Goal: Transaction & Acquisition: Purchase product/service

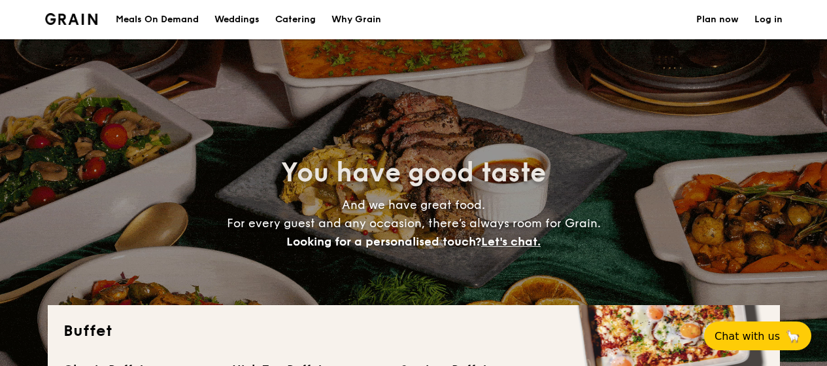
select select
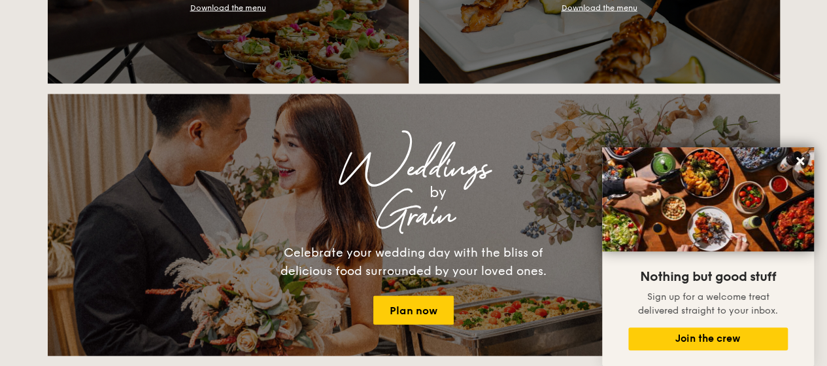
scroll to position [1149, 0]
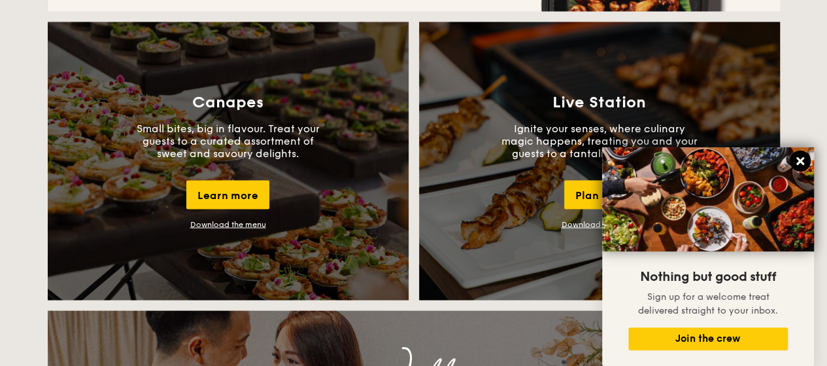
click at [802, 154] on button at bounding box center [800, 160] width 21 height 21
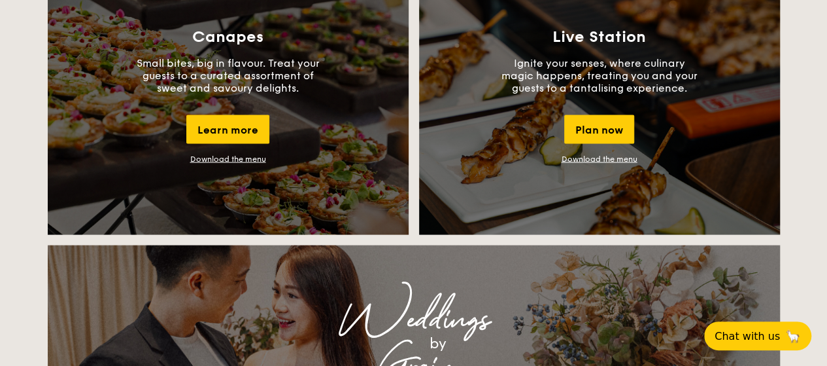
scroll to position [1083, 0]
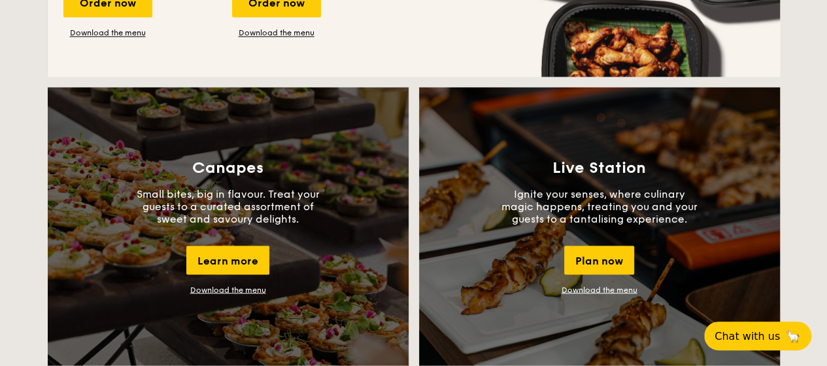
drag, startPoint x: 234, startPoint y: 254, endPoint x: 816, endPoint y: 80, distance: 606.8
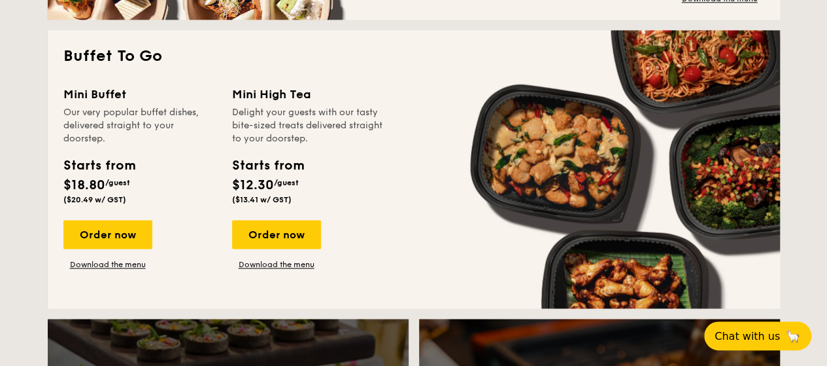
scroll to position [822, 0]
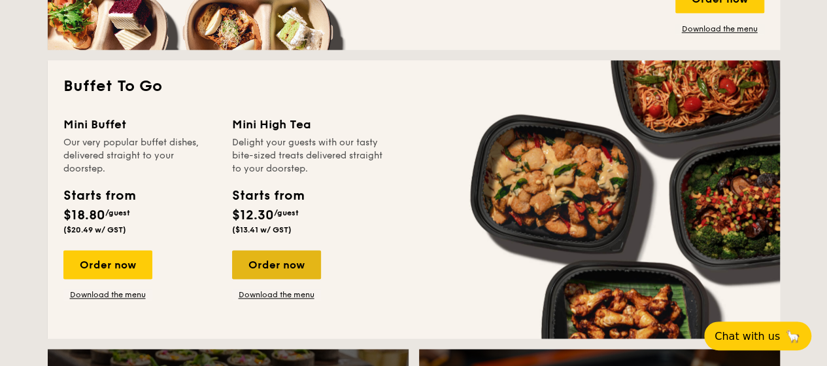
click at [293, 271] on div "Order now" at bounding box center [276, 264] width 89 height 29
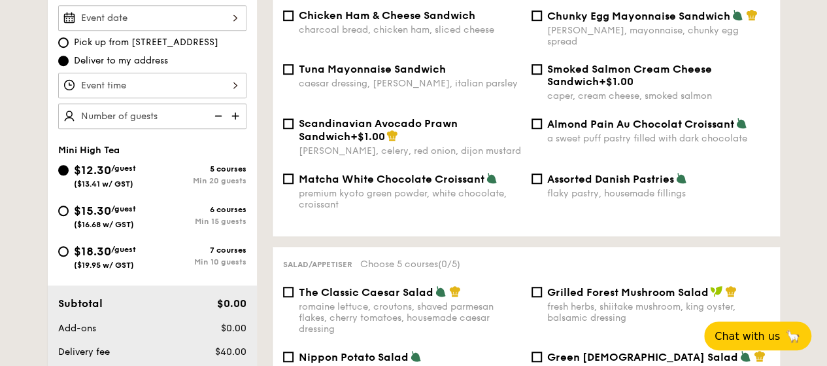
scroll to position [392, 0]
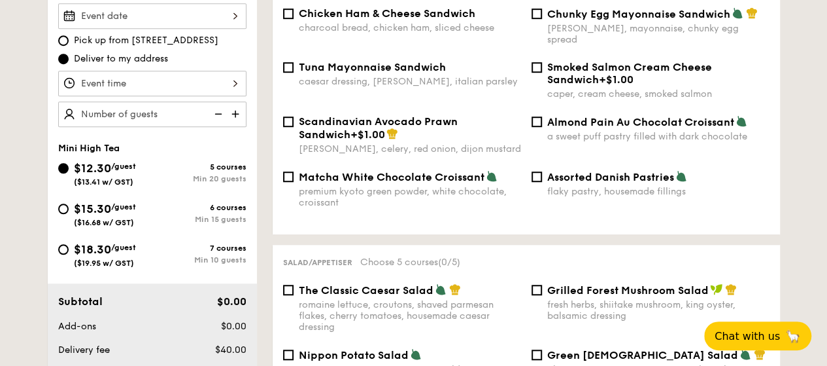
scroll to position [207, 0]
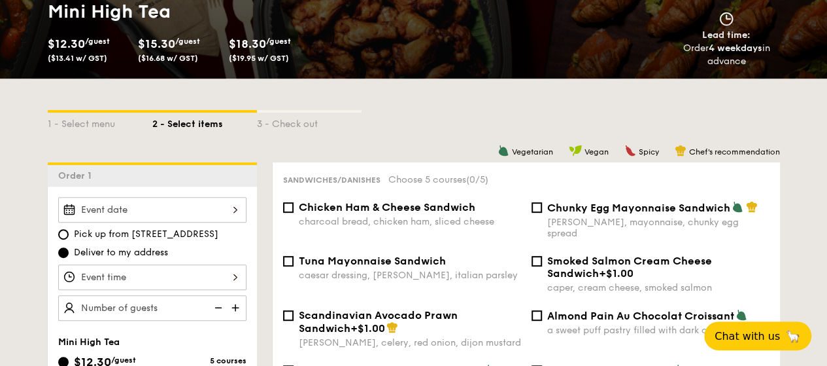
click at [659, 71] on div "Mini High Tea $12.30 /guest ($13.41 w/ GST) $15.30 /guest ($16.68 w/ GST) $18.3…" at bounding box center [414, 34] width 754 height 89
drag, startPoint x: 707, startPoint y: 29, endPoint x: 766, endPoint y: 70, distance: 71.5
click at [752, 69] on div "Mini High Tea $12.30 /guest ($13.41 w/ GST) $15.30 /guest ($16.68 w/ GST) $18.3…" at bounding box center [414, 34] width 754 height 89
click at [766, 70] on div "Mini High Tea $12.30 /guest ($13.41 w/ GST) $15.30 /guest ($16.68 w/ GST) $18.3…" at bounding box center [414, 34] width 754 height 89
click at [506, 116] on div "1 - Select menu 2 - Select items 3 - Check out" at bounding box center [414, 120] width 733 height 21
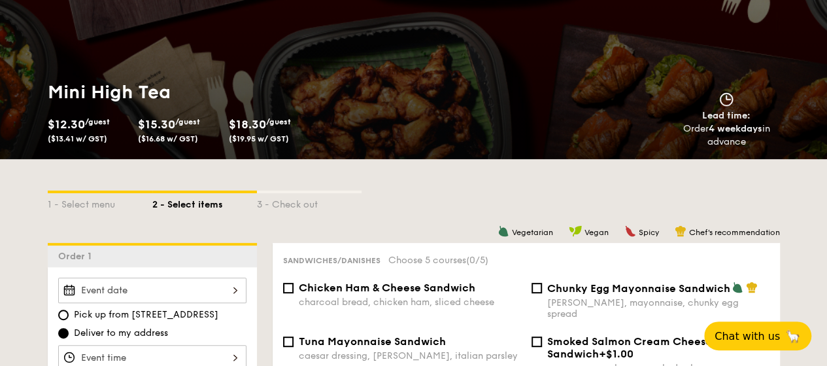
scroll to position [131, 0]
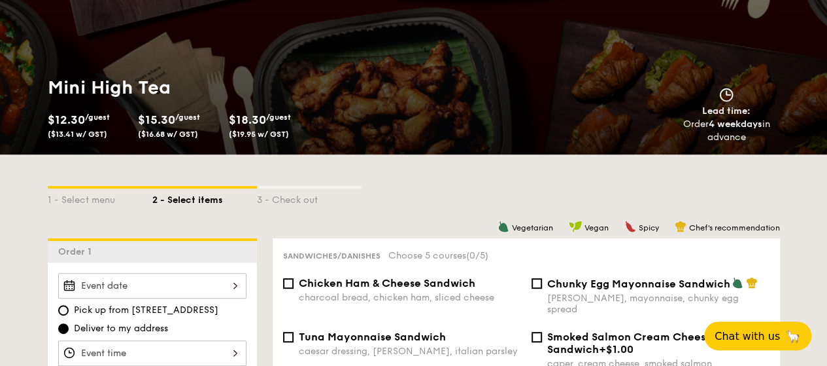
click at [480, 197] on div "1 - Select menu 2 - Select items 3 - Check out" at bounding box center [414, 196] width 733 height 21
drag, startPoint x: 109, startPoint y: 131, endPoint x: 41, endPoint y: 134, distance: 68.7
click at [41, 134] on div "Mini High Tea $12.30 /guest ($13.41 w/ GST) $15.30 /guest ($16.68 w/ GST) $18.3…" at bounding box center [414, 109] width 754 height 89
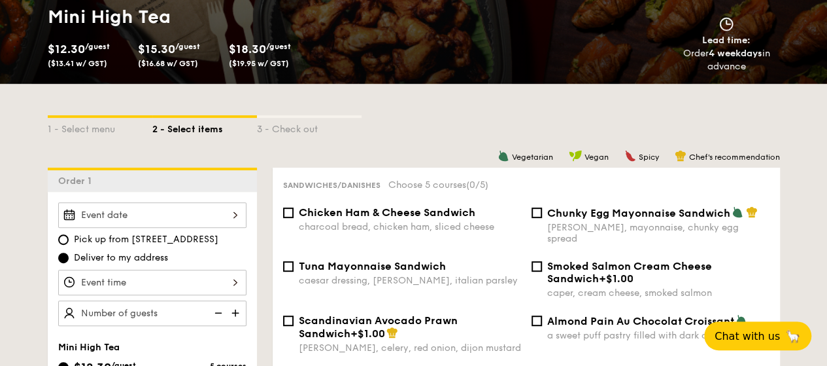
scroll to position [327, 0]
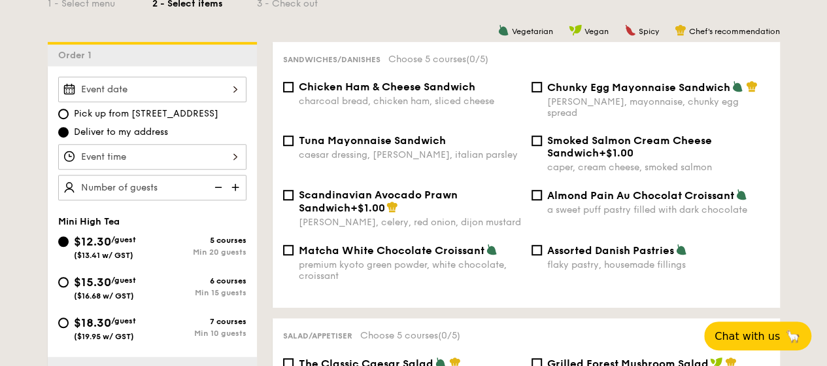
click at [186, 88] on div at bounding box center [152, 90] width 188 height 26
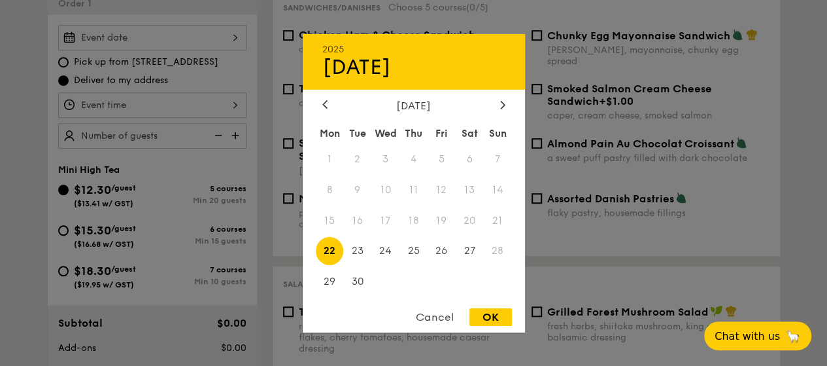
scroll to position [458, 0]
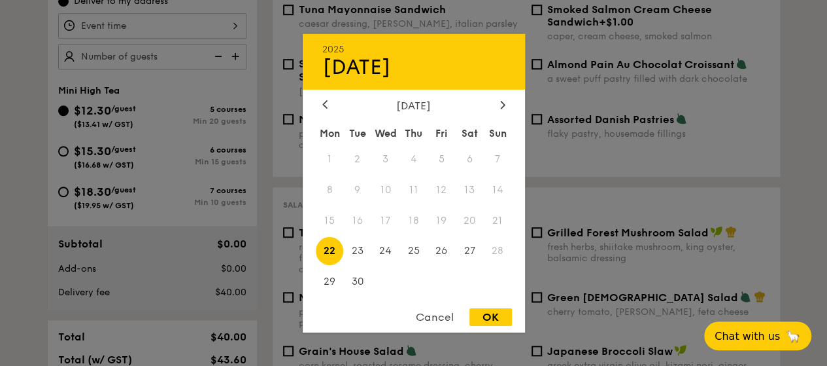
click at [459, 220] on span "20" at bounding box center [470, 220] width 28 height 28
click at [466, 220] on span "20" at bounding box center [470, 220] width 28 height 28
drag, startPoint x: 445, startPoint y: 249, endPoint x: 413, endPoint y: 256, distance: 32.2
click at [413, 256] on div "Mon Tue Wed Thu Fri Sat Sun 1 2 3 4 5 6 7 8 9 10 11 12 13 14 15 16 17 18 19 20 …" at bounding box center [414, 209] width 222 height 177
click at [412, 255] on span "25" at bounding box center [414, 251] width 28 height 28
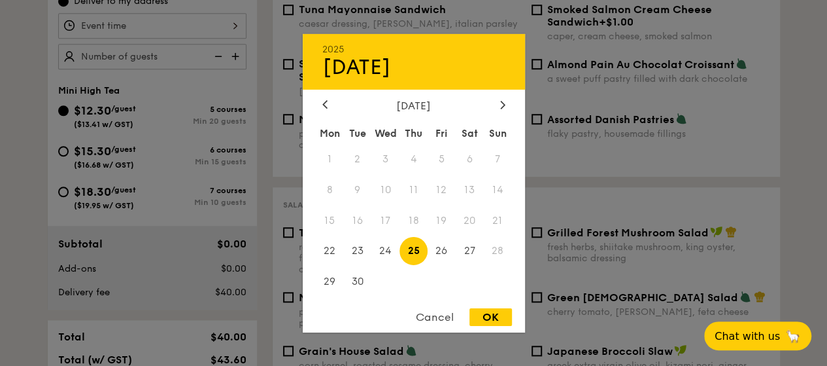
click at [480, 319] on div "OK" at bounding box center [491, 317] width 43 height 18
type input "[DATE]"
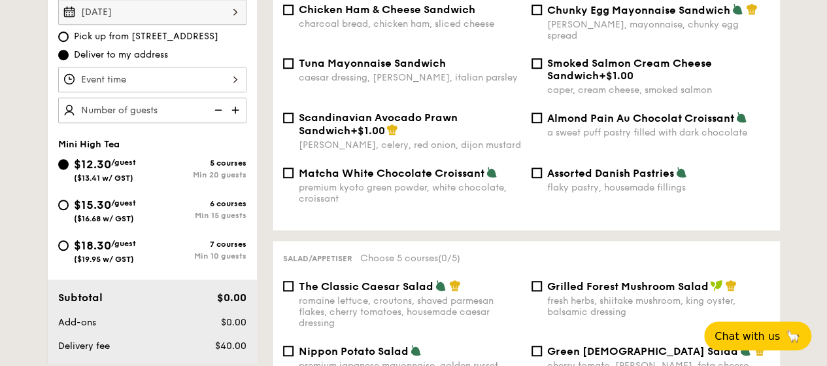
scroll to position [327, 0]
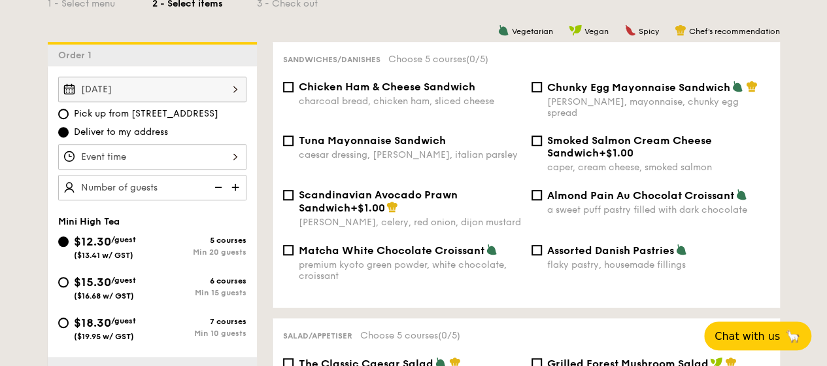
click at [232, 150] on div at bounding box center [152, 157] width 188 height 26
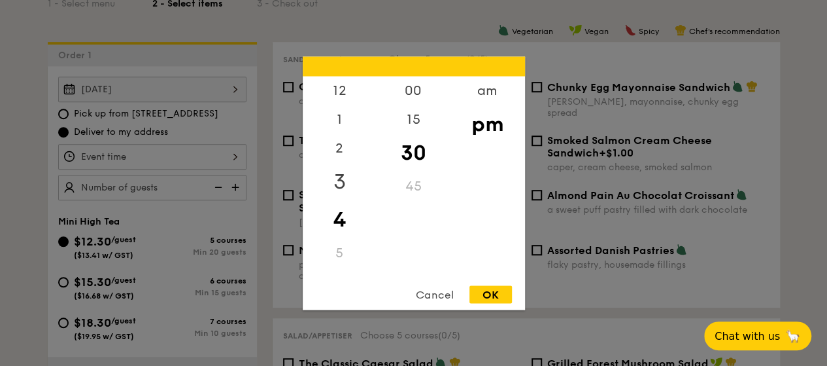
click at [339, 183] on div "3" at bounding box center [340, 181] width 74 height 38
click at [479, 291] on div "OK" at bounding box center [491, 294] width 43 height 18
type input "3:30PM"
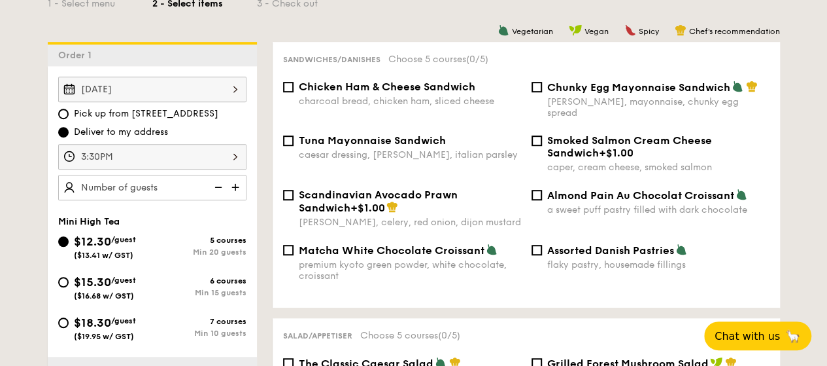
click at [479, 291] on div "OK" at bounding box center [491, 294] width 43 height 18
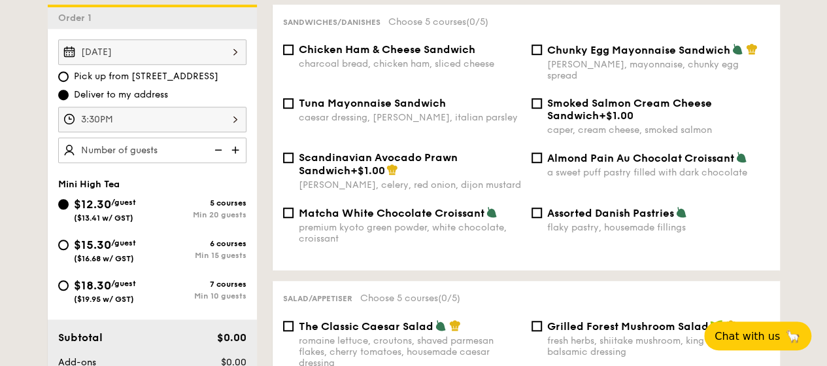
scroll to position [392, 0]
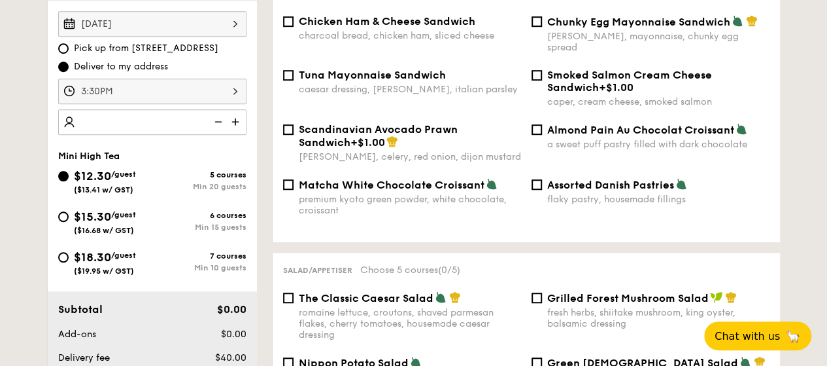
type input "4"
type input "50 guests"
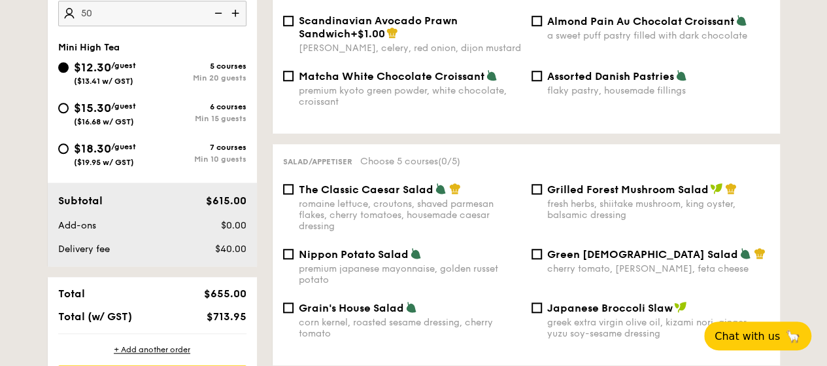
scroll to position [523, 0]
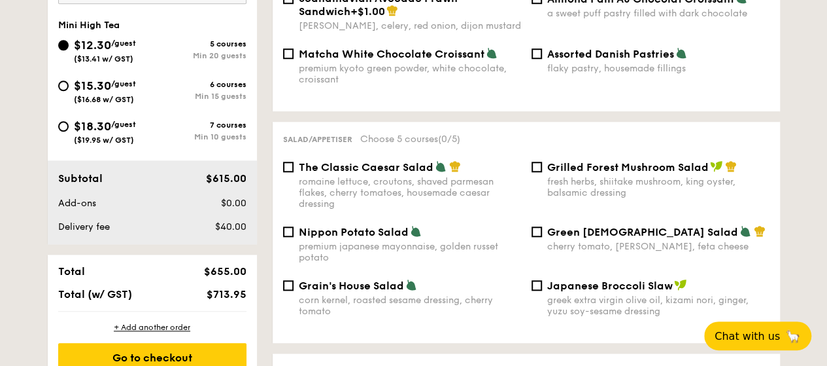
click at [213, 232] on div "$40.00" at bounding box center [212, 226] width 80 height 13
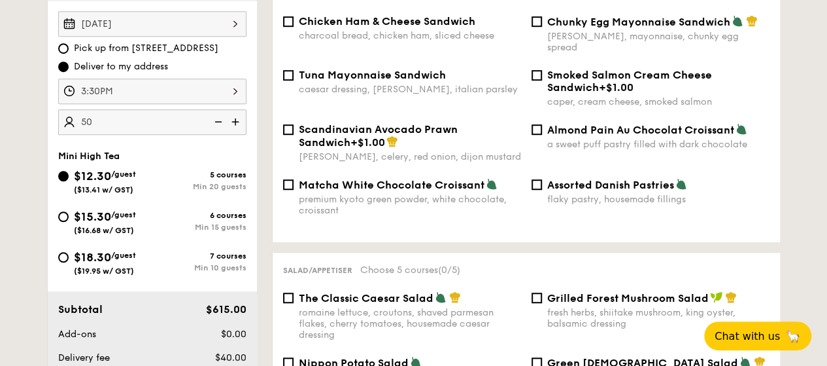
scroll to position [327, 0]
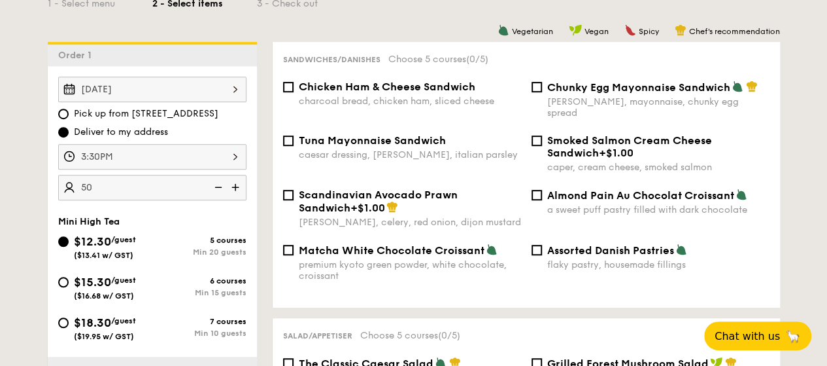
click at [555, 89] on span "Chunky Egg Mayonnaise Sandwich" at bounding box center [638, 87] width 183 height 12
click at [542, 89] on input "Chunky Egg Mayonnaise Sandwich dijon mustard, mayonnaise, chunky egg spread" at bounding box center [537, 87] width 10 height 10
checkbox input "true"
click at [398, 91] on span "Chicken Ham & Cheese Sandwich" at bounding box center [387, 86] width 177 height 12
click at [294, 91] on input "Chicken Ham & Cheese Sandwich charcoal bread, chicken ham, sliced cheese" at bounding box center [288, 87] width 10 height 10
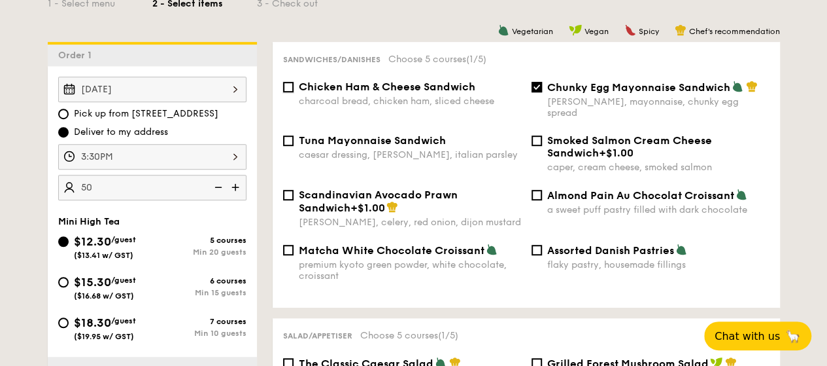
checkbox input "true"
click at [642, 244] on span "Assorted Danish Pastries" at bounding box center [610, 250] width 127 height 12
click at [542, 245] on input "Assorted Danish Pastries flaky pastry, housemade fillings" at bounding box center [537, 250] width 10 height 10
checkbox input "true"
click at [411, 134] on span "Tuna Mayonnaise Sandwich" at bounding box center [372, 140] width 147 height 12
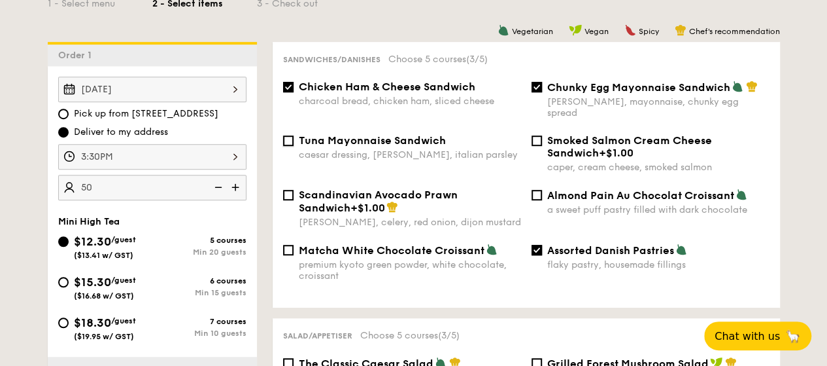
click at [294, 135] on input "Tuna Mayonnaise Sandwich caesar dressing, [GEOGRAPHIC_DATA], italian parsley" at bounding box center [288, 140] width 10 height 10
checkbox input "true"
click at [417, 245] on span "Matcha White Chocolate Croissant" at bounding box center [392, 250] width 186 height 12
click at [294, 245] on input "Matcha White Chocolate Croissant premium kyoto green powder, white chocolate, c…" at bounding box center [288, 250] width 10 height 10
checkbox input "true"
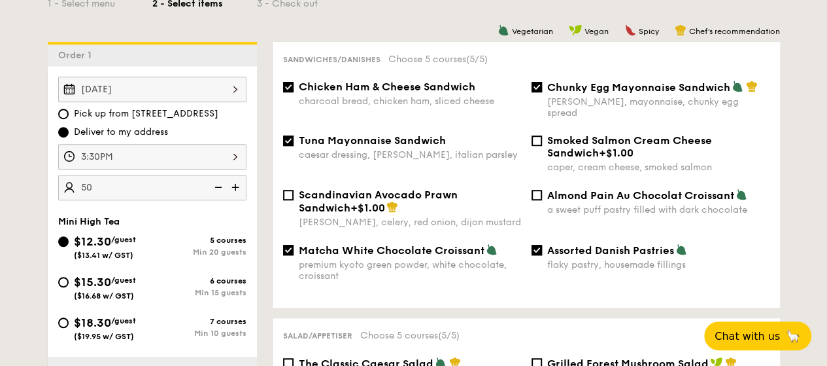
click at [701, 189] on span "Almond Pain Au Chocolat Croissant" at bounding box center [640, 195] width 187 height 12
click at [542, 190] on input "Almond Pain Au Chocolat Croissant a sweet puff pastry filled with dark chocolate" at bounding box center [537, 195] width 10 height 10
checkbox input "true"
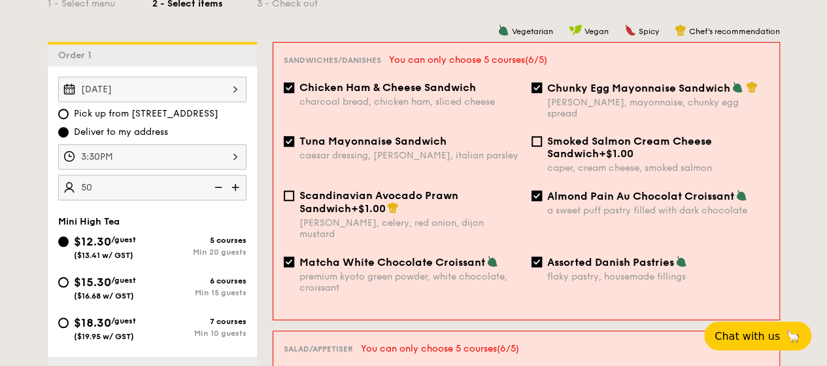
click at [646, 256] on span "Assorted Danish Pastries" at bounding box center [610, 262] width 127 height 12
click at [542, 256] on input "Assorted Danish Pastries flaky pastry, housemade fillings" at bounding box center [537, 261] width 10 height 10
checkbox input "false"
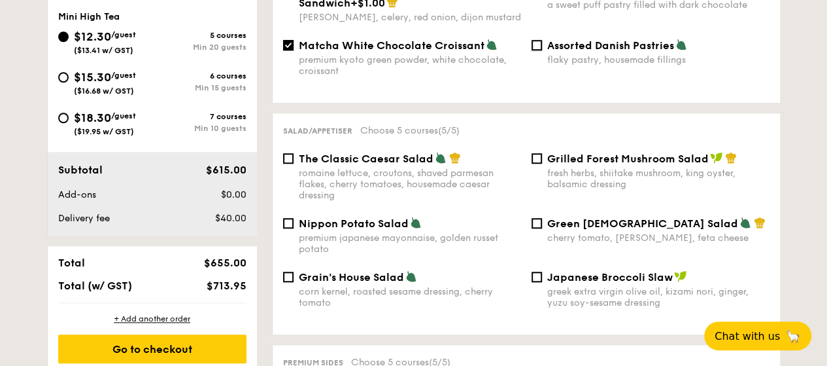
scroll to position [589, 0]
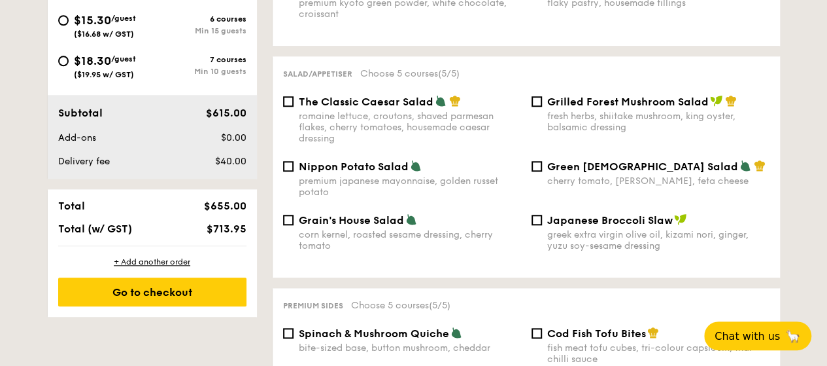
click at [381, 160] on span "Nippon Potato Salad" at bounding box center [354, 166] width 110 height 12
click at [294, 161] on input "Nippon Potato Salad premium japanese mayonnaise, golden russet potato" at bounding box center [288, 166] width 10 height 10
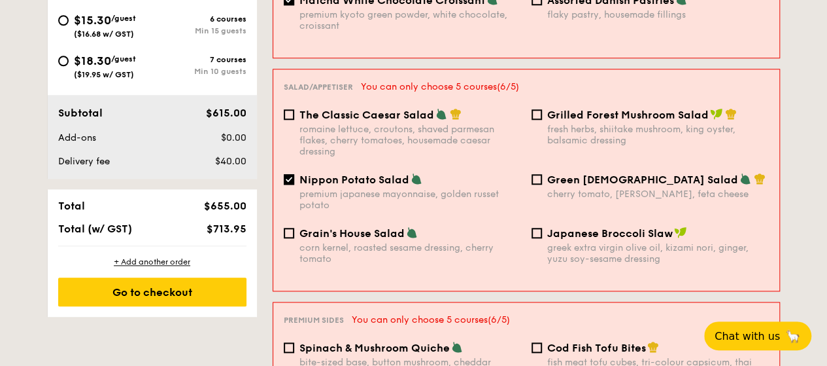
click at [370, 173] on span "Nippon Potato Salad" at bounding box center [355, 179] width 110 height 12
click at [294, 174] on input "Nippon Potato Salad premium japanese mayonnaise, golden russet potato" at bounding box center [289, 179] width 10 height 10
checkbox input "false"
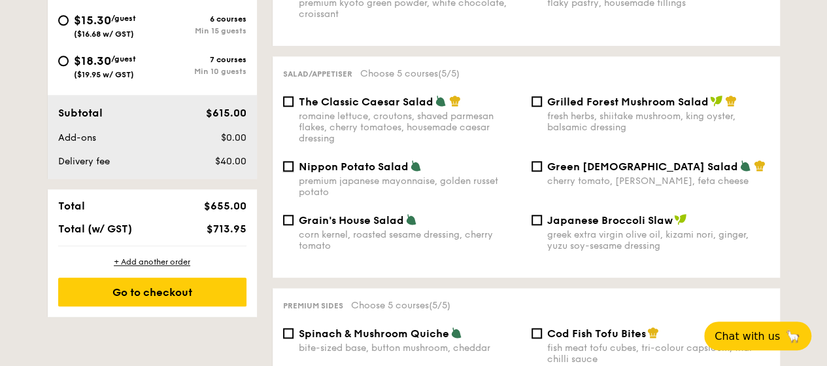
scroll to position [392, 0]
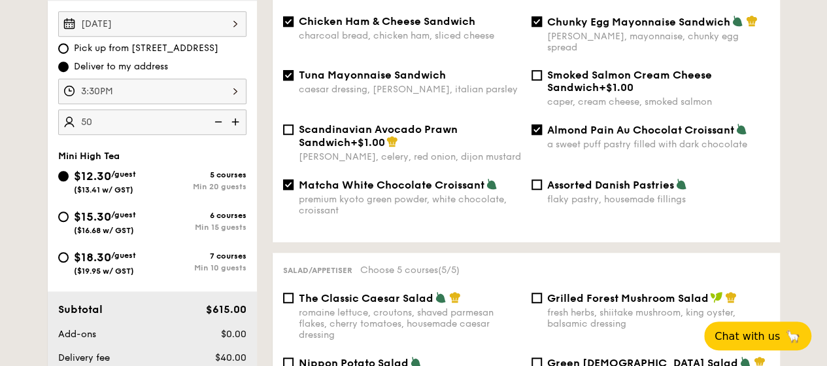
click at [417, 84] on div "caesar dressing, [PERSON_NAME], italian parsley" at bounding box center [410, 89] width 222 height 11
click at [294, 80] on input "Tuna Mayonnaise Sandwich caesar dressing, [GEOGRAPHIC_DATA], italian parsley" at bounding box center [288, 75] width 10 height 10
checkbox input "false"
click at [589, 126] on span "Almond Pain Au Chocolat Croissant" at bounding box center [640, 130] width 187 height 12
click at [542, 126] on input "Almond Pain Au Chocolat Croissant a sweet puff pastry filled with dark chocolate" at bounding box center [537, 129] width 10 height 10
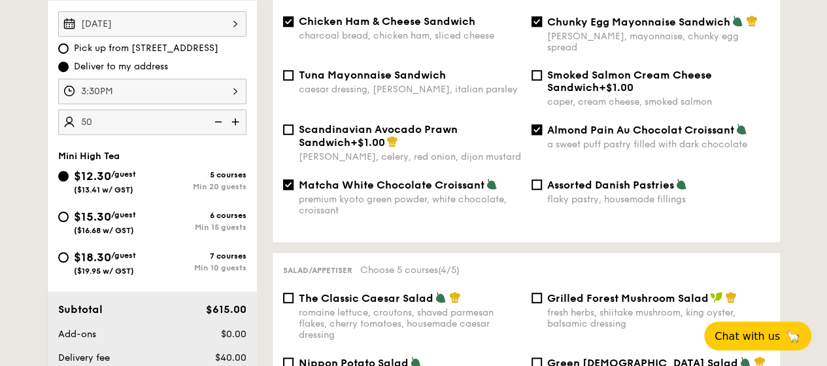
checkbox input "false"
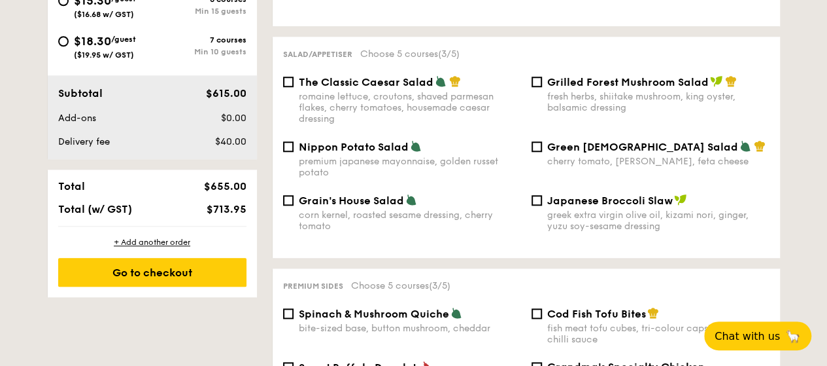
scroll to position [589, 0]
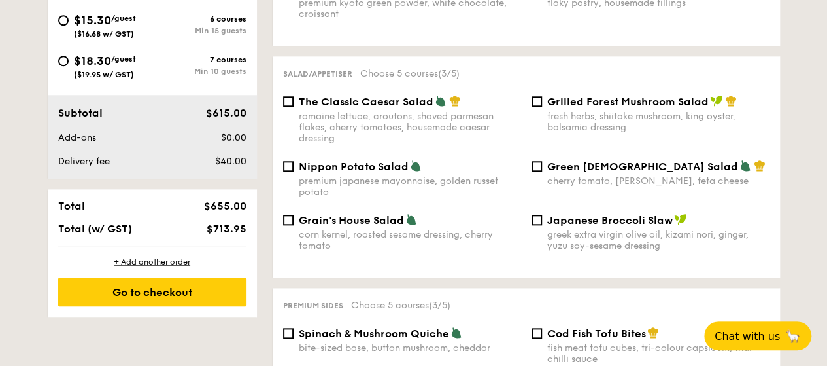
click at [370, 116] on div "romaine lettuce, croutons, shaved parmesan flakes, cherry tomatoes, housemade c…" at bounding box center [410, 127] width 222 height 33
click at [294, 107] on input "The Classic Caesar Salad romaine lettuce, croutons, shaved parmesan flakes, che…" at bounding box center [288, 101] width 10 height 10
checkbox input "true"
click at [387, 175] on div "premium japanese mayonnaise, golden russet potato" at bounding box center [410, 186] width 222 height 22
click at [294, 171] on input "Nippon Potato Salad premium japanese mayonnaise, golden russet potato" at bounding box center [288, 166] width 10 height 10
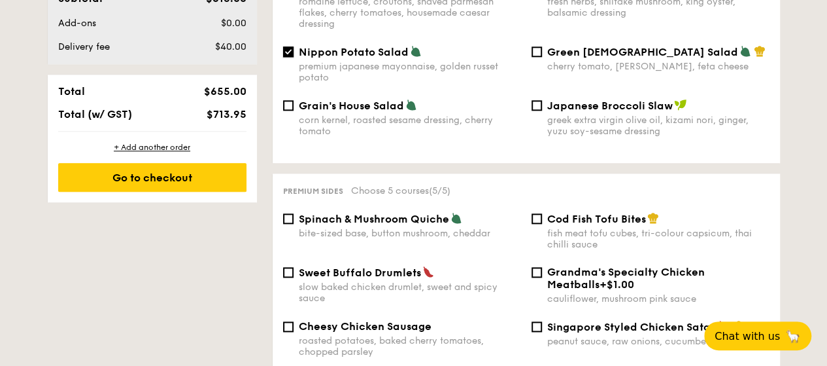
scroll to position [720, 0]
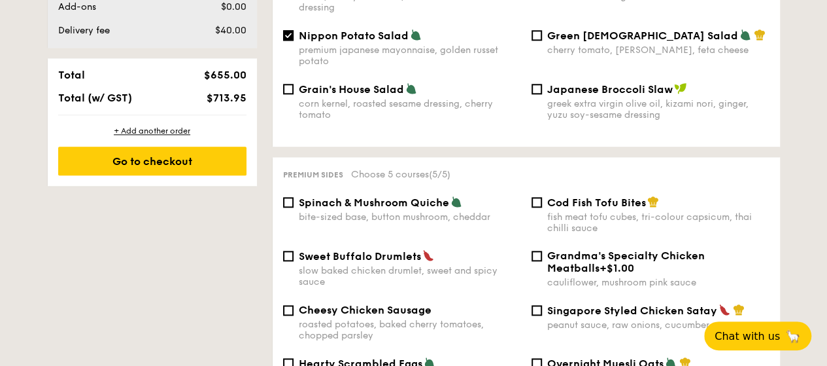
click at [377, 33] on span "Nippon Potato Salad" at bounding box center [354, 35] width 110 height 12
click at [294, 33] on input "Nippon Potato Salad premium japanese mayonnaise, golden russet potato" at bounding box center [288, 35] width 10 height 10
checkbox input "false"
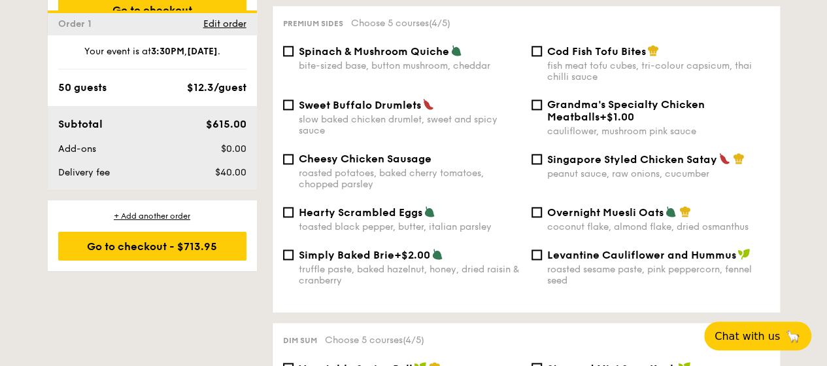
scroll to position [850, 0]
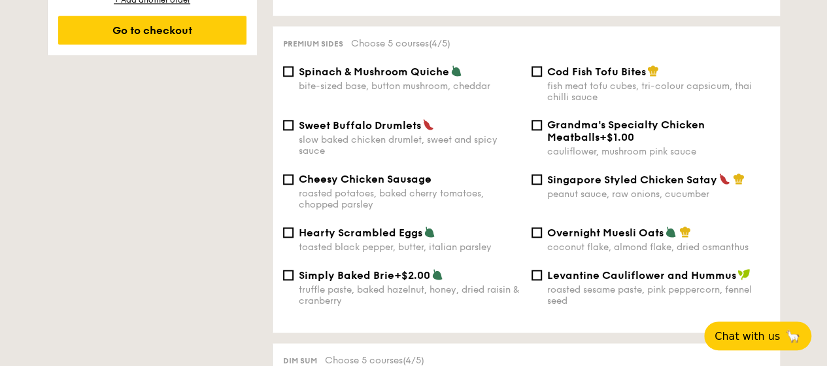
click at [375, 124] on span "Sweet Buffalo Drumlets" at bounding box center [360, 125] width 122 height 12
click at [294, 124] on input "Sweet Buffalo Drumlets slow baked chicken drumlet, sweet and spicy sauce" at bounding box center [288, 125] width 10 height 10
checkbox input "true"
click at [425, 73] on div "Spinach & Mushroom Quiche bite-sized base, button mushroom, cheddar" at bounding box center [410, 78] width 222 height 27
click at [294, 73] on input "Spinach & Mushroom Quiche bite-sized base, button mushroom, cheddar" at bounding box center [288, 71] width 10 height 10
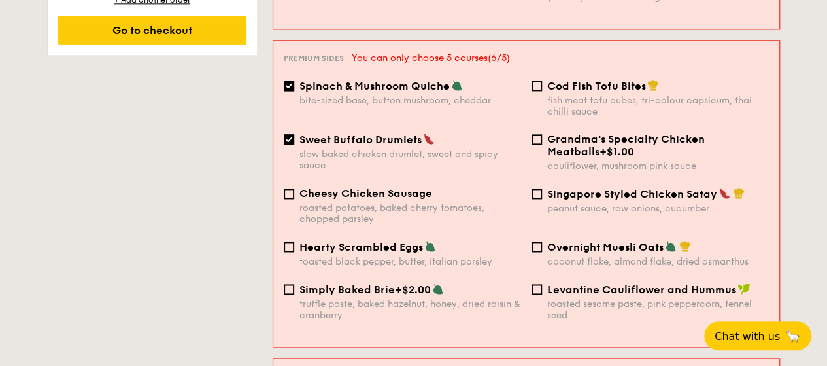
click at [425, 80] on span "Spinach & Mushroom Quiche" at bounding box center [375, 86] width 150 height 12
click at [294, 80] on input "Spinach & Mushroom Quiche bite-sized base, button mushroom, cheddar" at bounding box center [289, 85] width 10 height 10
checkbox input "false"
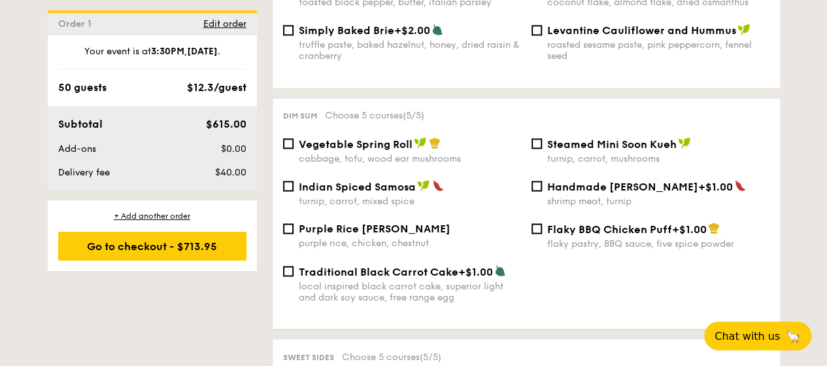
scroll to position [1112, 0]
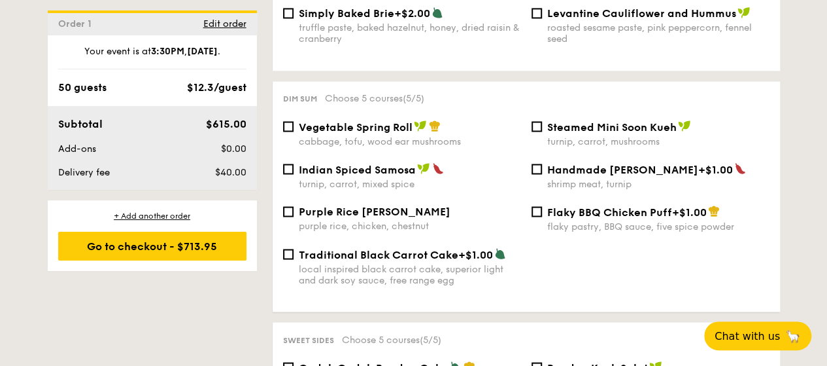
click at [360, 220] on div "purple rice, chicken, chestnut" at bounding box center [410, 225] width 222 height 11
click at [294, 217] on input "Purple Rice Loh Mai Kai purple rice, chicken, chestnut" at bounding box center [288, 211] width 10 height 10
checkbox input "true"
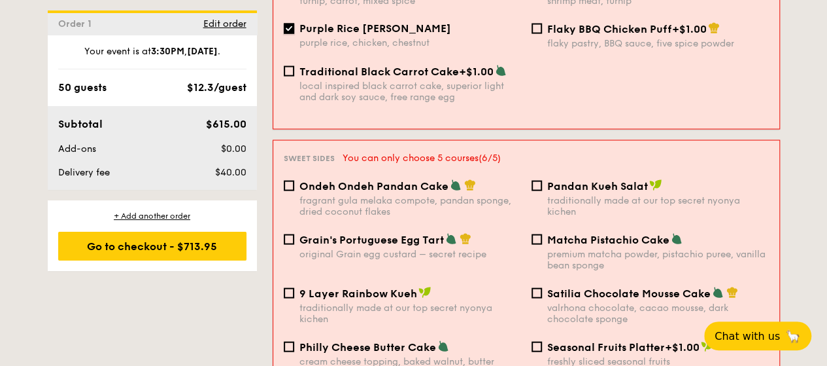
scroll to position [1376, 0]
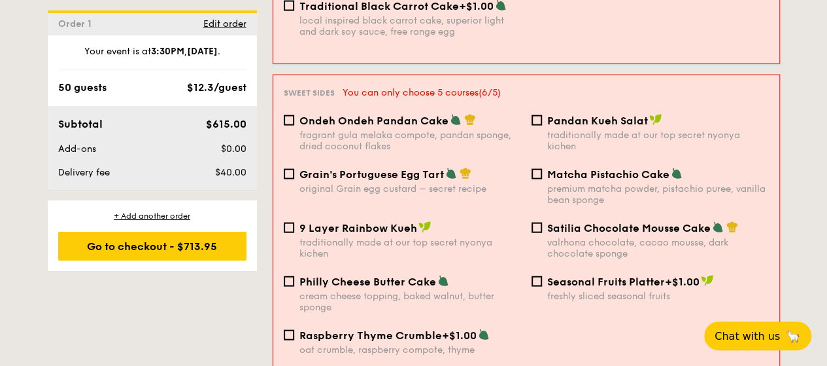
click at [371, 130] on div "fragrant gula melaka compote, pandan sponge, dried coconut flakes" at bounding box center [411, 141] width 222 height 22
click at [294, 116] on input "Ondeh Ondeh Pandan Cake fragrant [PERSON_NAME] melaka compote, pandan sponge, d…" at bounding box center [289, 120] width 10 height 10
checkbox input "true"
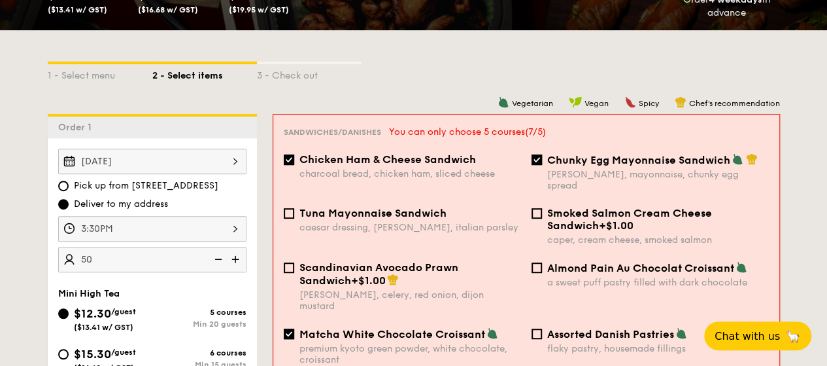
scroll to position [327, 0]
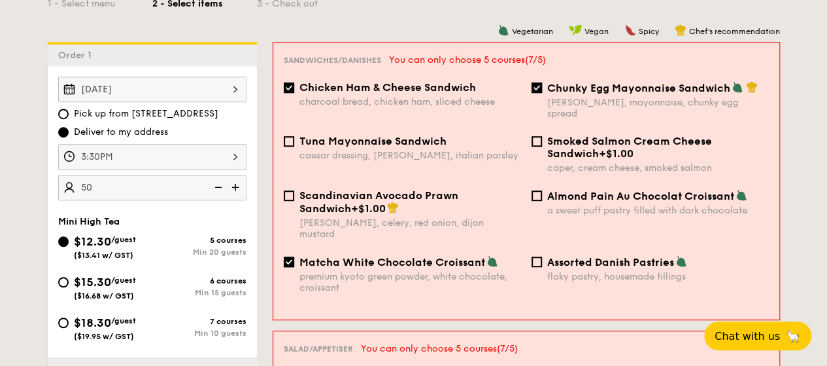
click at [390, 99] on div "charcoal bread, chicken ham, sliced cheese" at bounding box center [411, 101] width 222 height 11
click at [294, 93] on input "Chicken Ham & Cheese Sandwich charcoal bread, chicken ham, sliced cheese" at bounding box center [289, 87] width 10 height 10
checkbox input "false"
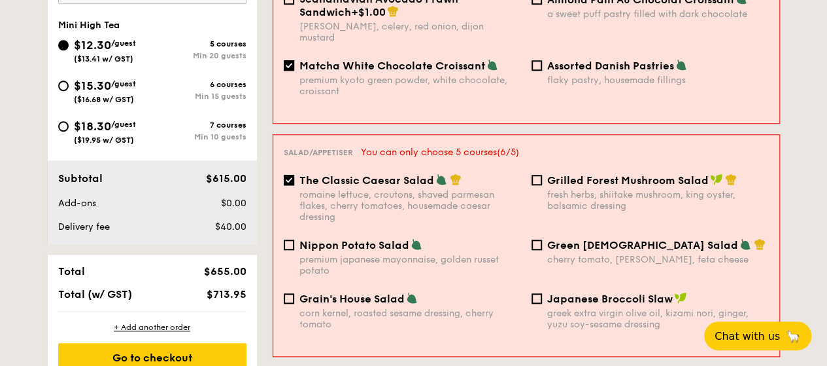
scroll to position [654, 0]
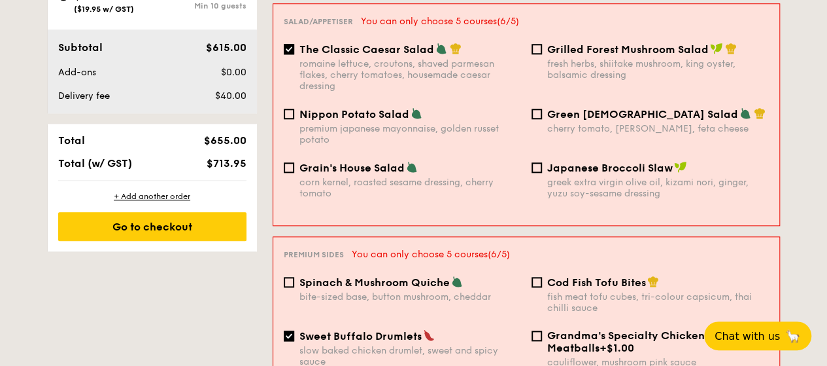
click at [364, 108] on span "Nippon Potato Salad" at bounding box center [355, 114] width 110 height 12
click at [294, 109] on input "Nippon Potato Salad premium japanese mayonnaise, golden russet potato" at bounding box center [289, 114] width 10 height 10
checkbox input "true"
click at [384, 43] on span "The Classic Caesar Salad" at bounding box center [367, 49] width 135 height 12
click at [294, 44] on input "The Classic Caesar Salad romaine lettuce, croutons, shaved parmesan flakes, che…" at bounding box center [289, 49] width 10 height 10
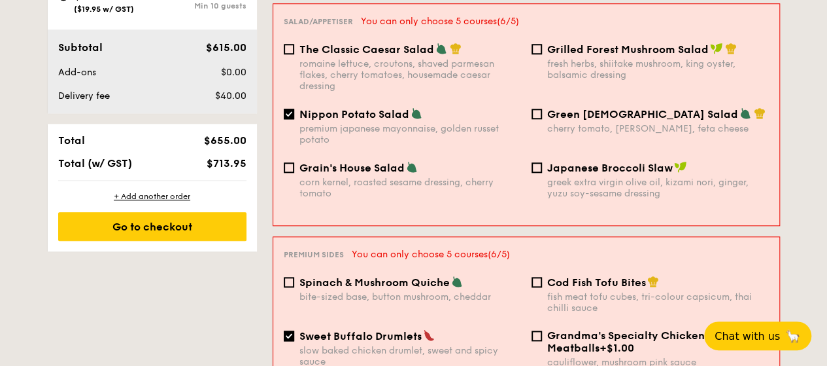
click at [384, 43] on span "The Classic Caesar Salad" at bounding box center [367, 49] width 135 height 12
click at [294, 44] on input "The Classic Caesar Salad romaine lettuce, croutons, shaved parmesan flakes, che…" at bounding box center [289, 49] width 10 height 10
checkbox input "true"
click at [367, 107] on div "Nippon Potato Salad premium japanese mayonnaise, golden russet potato" at bounding box center [411, 126] width 222 height 38
click at [294, 109] on input "Nippon Potato Salad premium japanese mayonnaise, golden russet potato" at bounding box center [289, 114] width 10 height 10
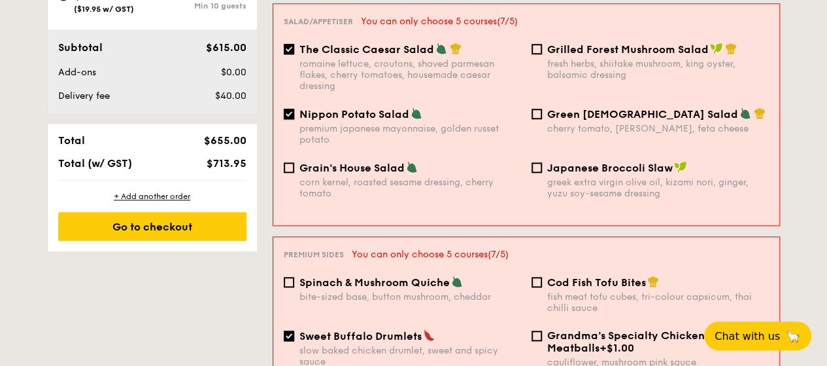
checkbox input "false"
click at [386, 43] on span "The Classic Caesar Salad" at bounding box center [367, 49] width 135 height 12
click at [294, 44] on input "The Classic Caesar Salad romaine lettuce, croutons, shaved parmesan flakes, che…" at bounding box center [289, 49] width 10 height 10
checkbox input "false"
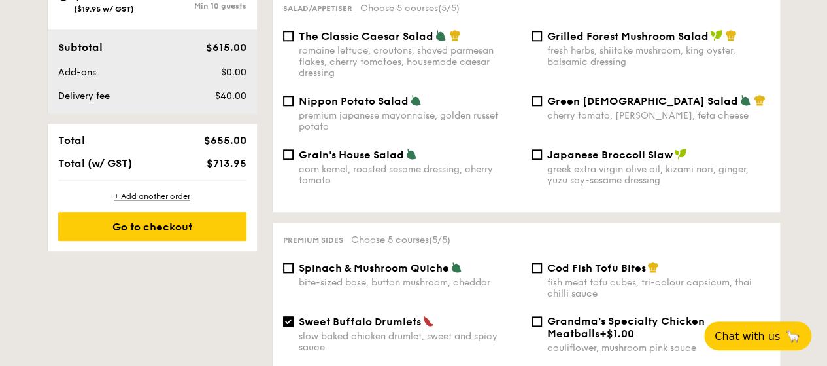
click at [378, 164] on div "corn kernel, roasted sesame dressing, cherry tomato" at bounding box center [410, 175] width 222 height 22
click at [294, 157] on input "Grain's House Salad corn kernel, roasted sesame dressing, cherry tomato" at bounding box center [288, 154] width 10 height 10
checkbox input "true"
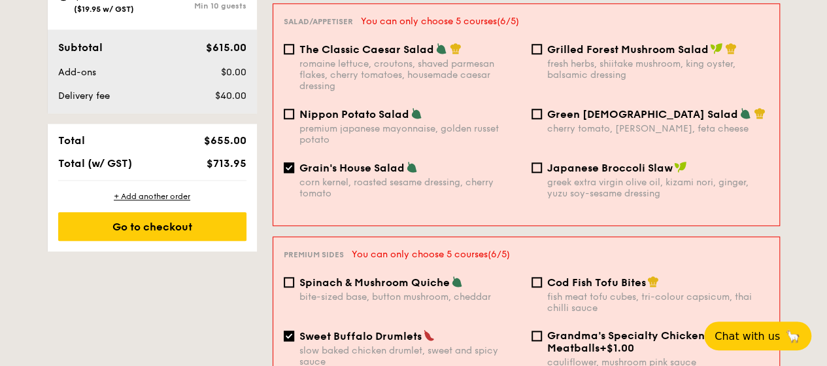
click at [398, 58] on div "romaine lettuce, croutons, shaved parmesan flakes, cherry tomatoes, housemade c…" at bounding box center [411, 74] width 222 height 33
click at [294, 54] on input "The Classic Caesar Salad romaine lettuce, croutons, shaved parmesan flakes, che…" at bounding box center [289, 49] width 10 height 10
checkbox input "true"
click at [407, 177] on div "corn kernel, roasted sesame dressing, cherry tomato" at bounding box center [411, 188] width 222 height 22
click at [294, 167] on input "Grain's House Salad corn kernel, roasted sesame dressing, cherry tomato" at bounding box center [289, 167] width 10 height 10
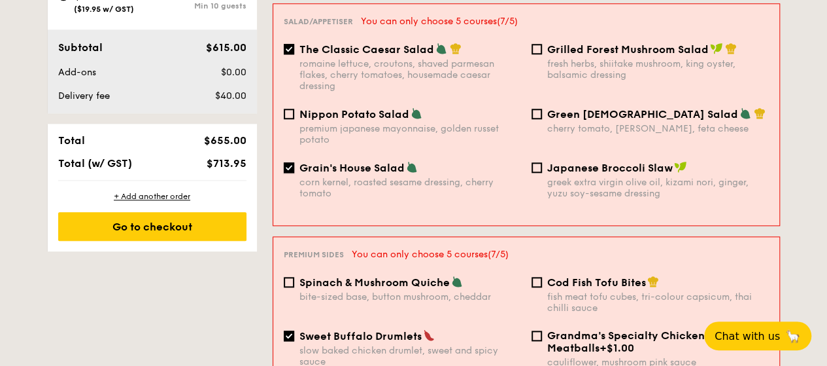
checkbox input "false"
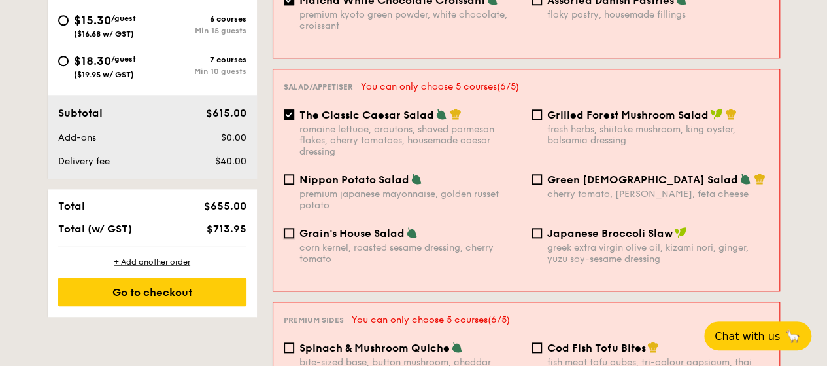
scroll to position [720, 0]
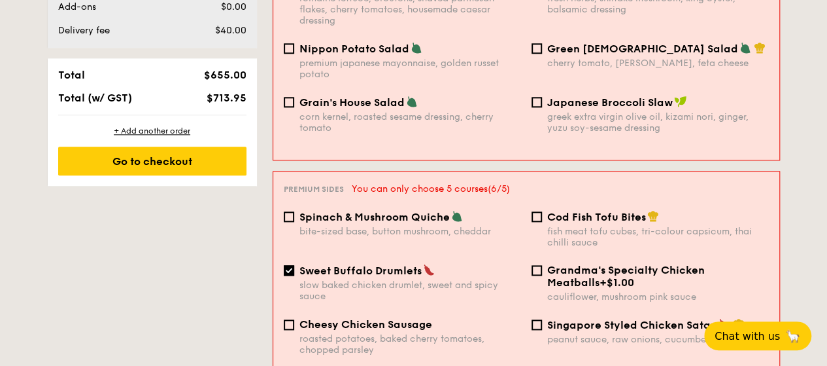
click at [423, 211] on span "Spinach & Mushroom Quiche" at bounding box center [375, 217] width 150 height 12
click at [294, 211] on input "Spinach & Mushroom Quiche bite-sized base, button mushroom, cheddar" at bounding box center [289, 216] width 10 height 10
checkbox input "true"
click at [625, 226] on div "fish meat tofu cubes, tri-colour capsicum, thai chilli sauce" at bounding box center [658, 237] width 222 height 22
click at [542, 219] on input "Cod Fish Tofu Bites fish meat tofu cubes, tri-colour capsicum, thai chilli sauce" at bounding box center [537, 216] width 10 height 10
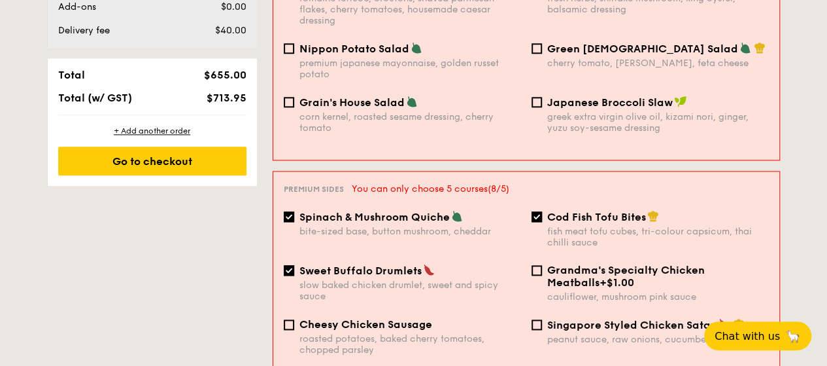
click at [394, 219] on div "Spinach & Mushroom Quiche bite-sized base, button mushroom, cheddar Cod Fish To…" at bounding box center [527, 237] width 496 height 54
click at [583, 226] on div "fish meat tofu cubes, tri-colour capsicum, thai chilli sauce" at bounding box center [658, 237] width 222 height 22
click at [542, 211] on input "Cod Fish Tofu Bites fish meat tofu cubes, tri-colour capsicum, thai chilli sauce" at bounding box center [537, 216] width 10 height 10
checkbox input "false"
click at [394, 226] on div "bite-sized base, button mushroom, cheddar" at bounding box center [411, 231] width 222 height 11
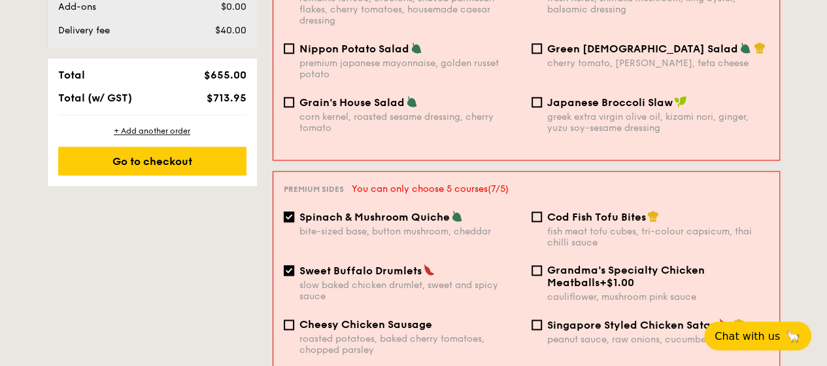
click at [294, 211] on input "Spinach & Mushroom Quiche bite-sized base, button mushroom, cheddar" at bounding box center [289, 216] width 10 height 10
checkbox input "false"
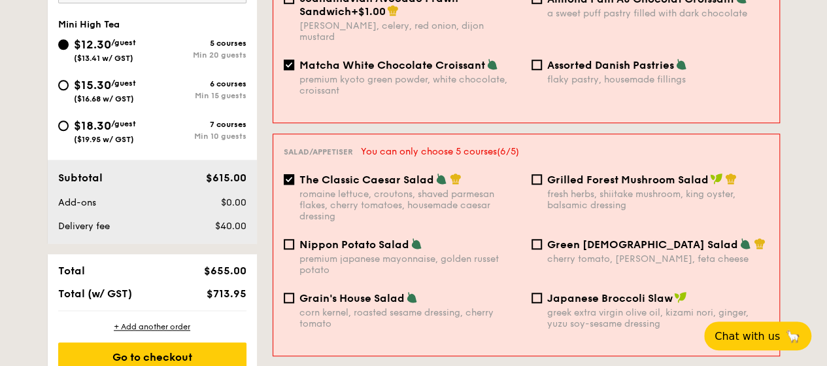
scroll to position [589, 0]
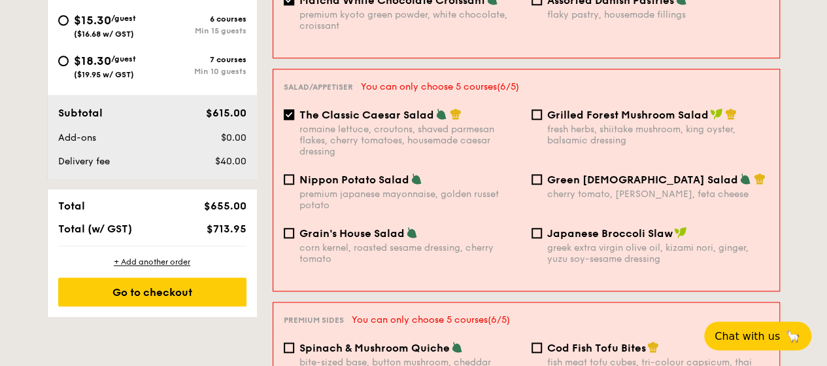
click at [435, 124] on div "romaine lettuce, croutons, shaved parmesan flakes, cherry tomatoes, housemade c…" at bounding box center [411, 140] width 222 height 33
click at [294, 116] on input "The Classic Caesar Salad romaine lettuce, croutons, shaved parmesan flakes, che…" at bounding box center [289, 114] width 10 height 10
checkbox input "false"
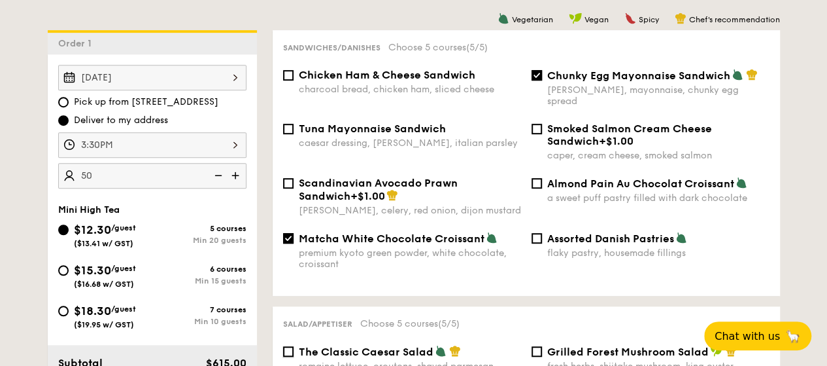
scroll to position [392, 0]
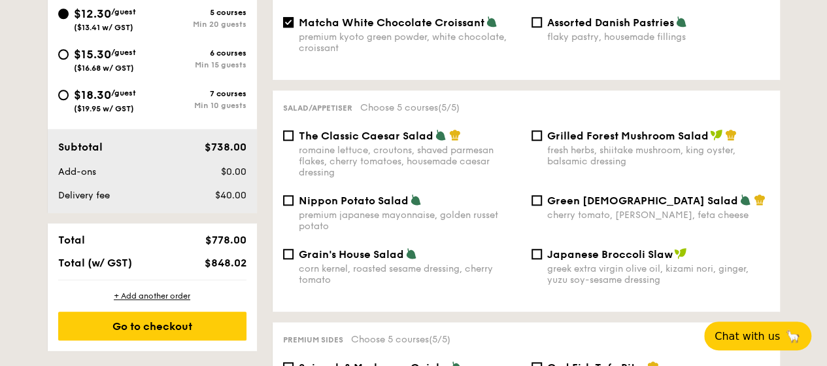
scroll to position [589, 0]
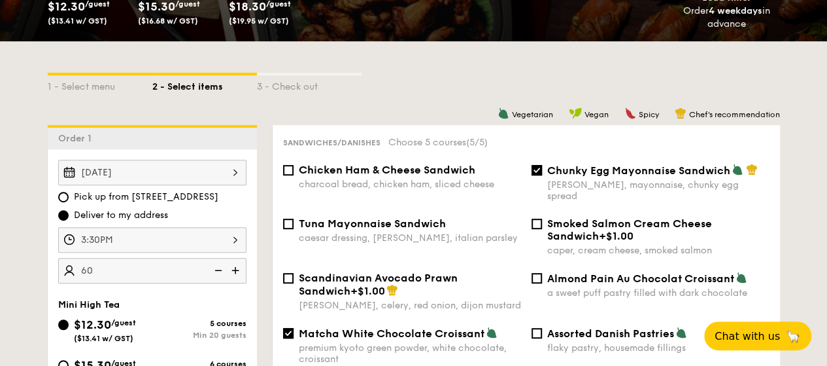
scroll to position [262, 0]
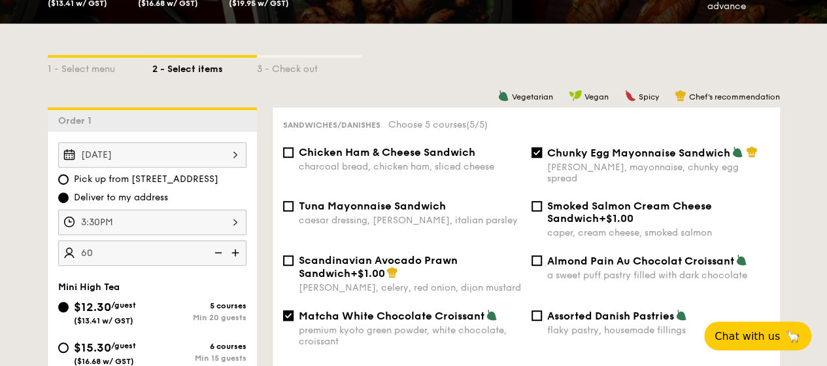
click at [440, 53] on div "1 - Select menu 2 - Select items 3 - Check out" at bounding box center [414, 66] width 733 height 84
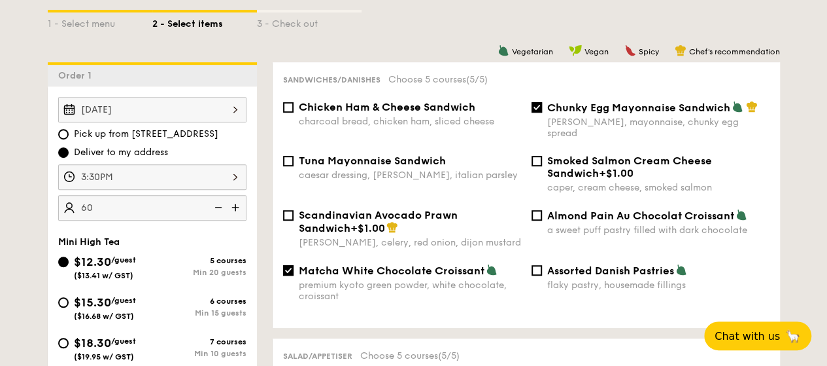
scroll to position [327, 0]
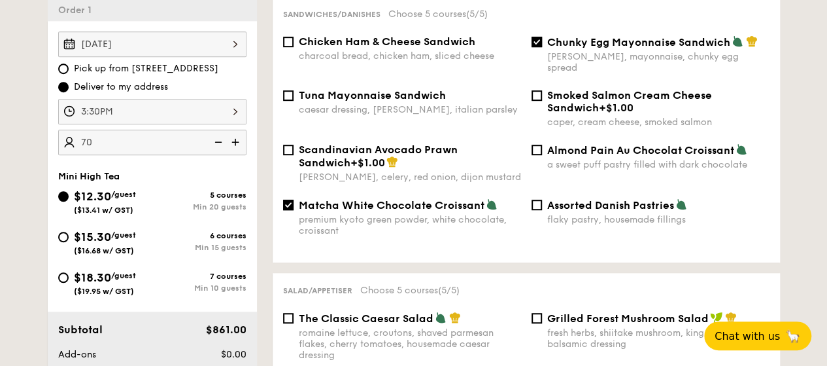
scroll to position [392, 0]
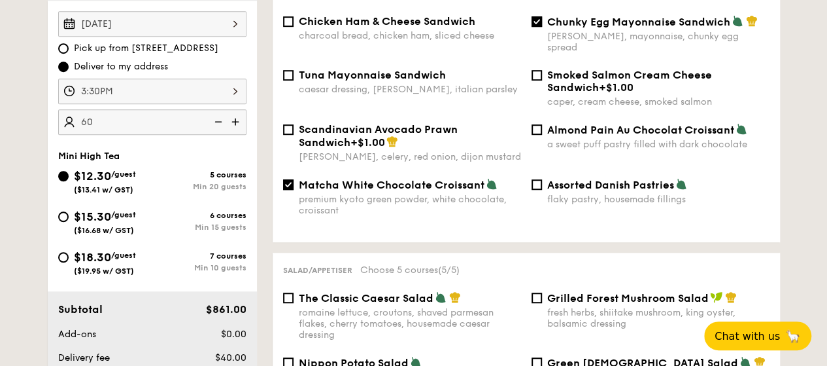
type input "70 guests"
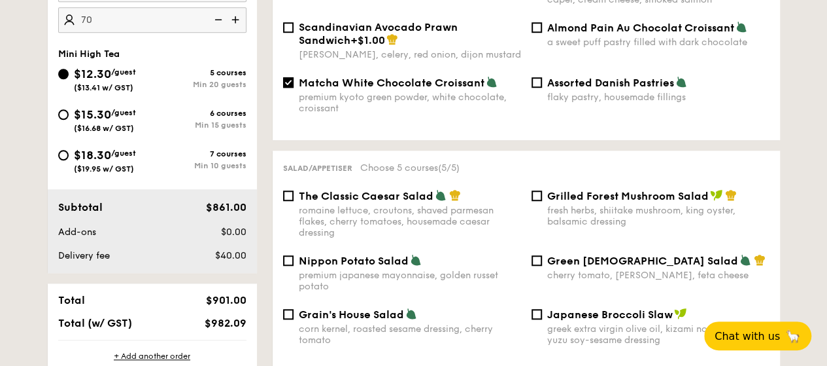
scroll to position [523, 0]
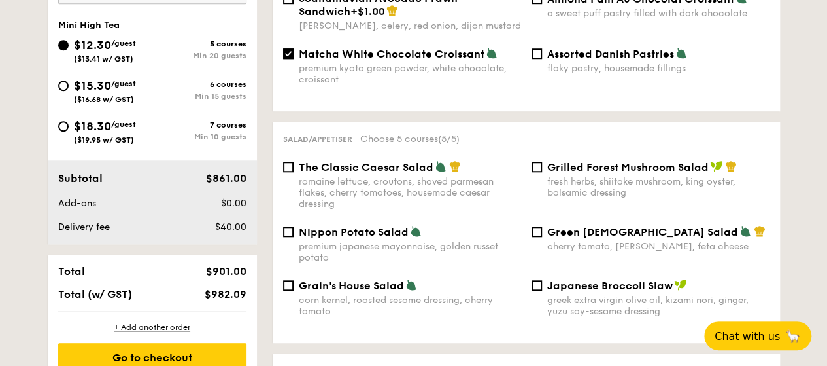
drag, startPoint x: 252, startPoint y: 294, endPoint x: 201, endPoint y: 294, distance: 50.4
click at [201, 294] on div "Total $901.00 Total (w/ GST) $982.09" at bounding box center [152, 282] width 209 height 56
copy span "$982.09"
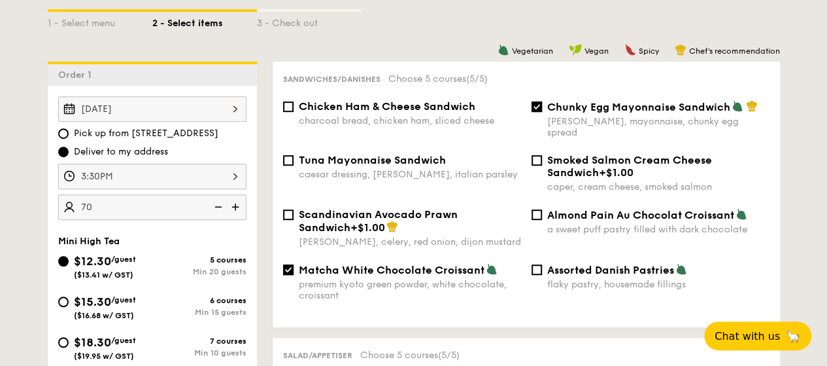
scroll to position [262, 0]
